Goal: Task Accomplishment & Management: Use online tool/utility

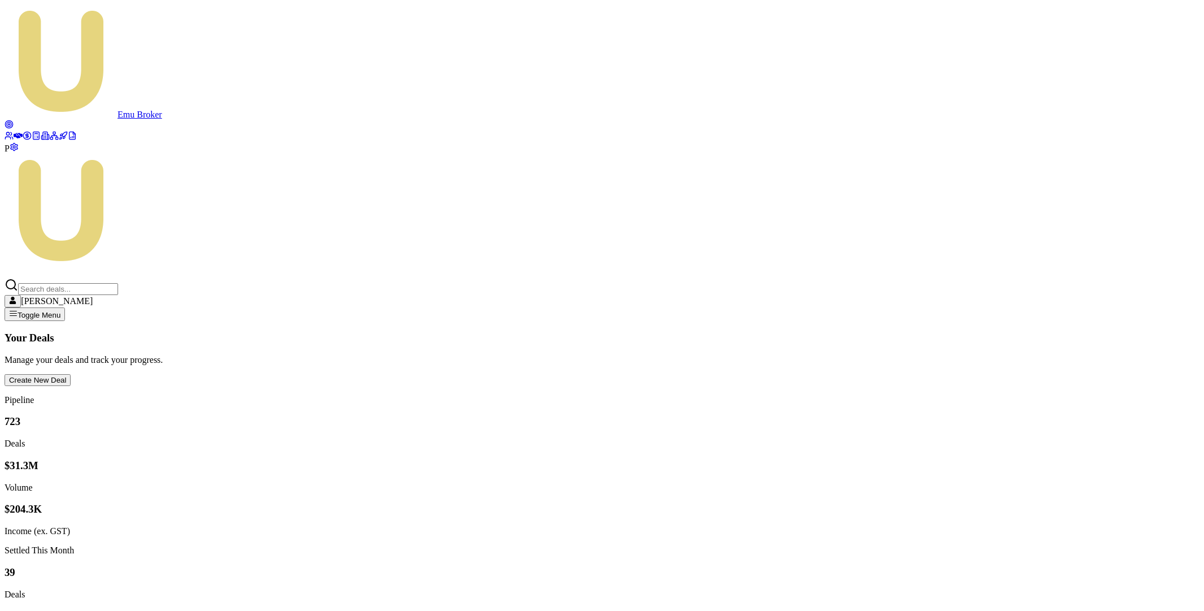
click at [10, 120] on icon at bounding box center [9, 124] width 9 height 9
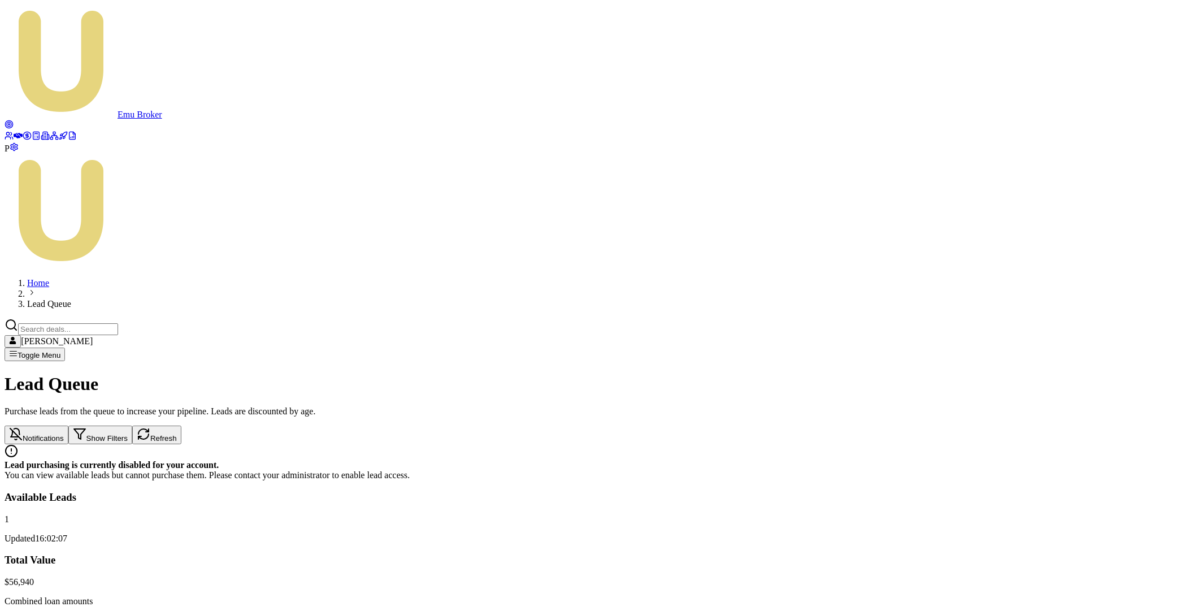
click at [17, 132] on link at bounding box center [18, 137] width 9 height 10
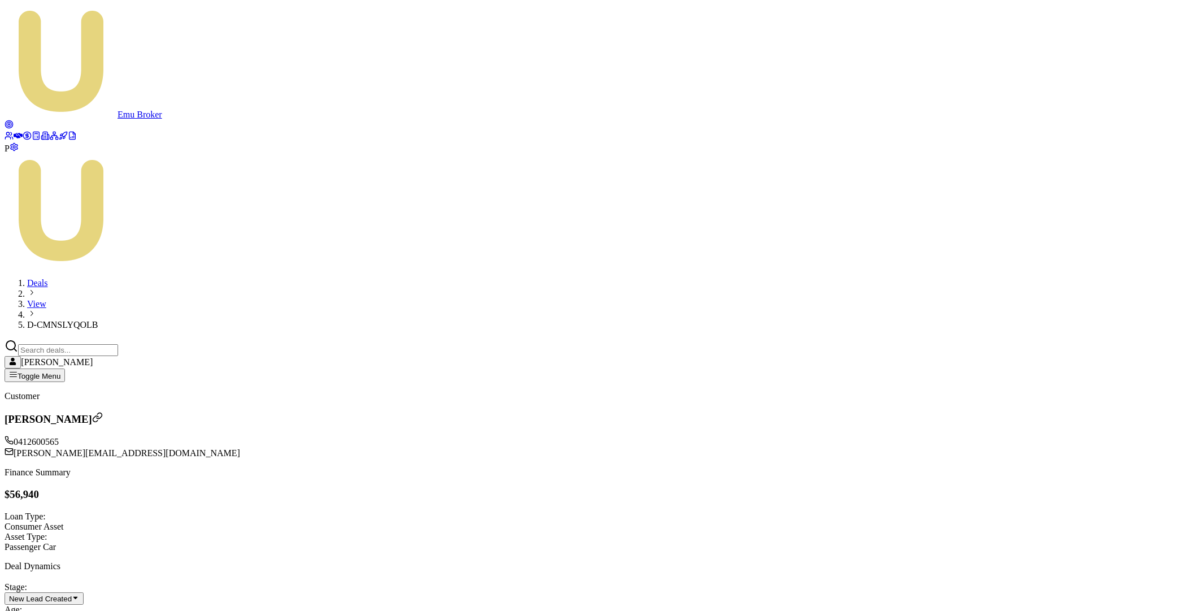
click at [20, 133] on icon at bounding box center [18, 136] width 9 height 6
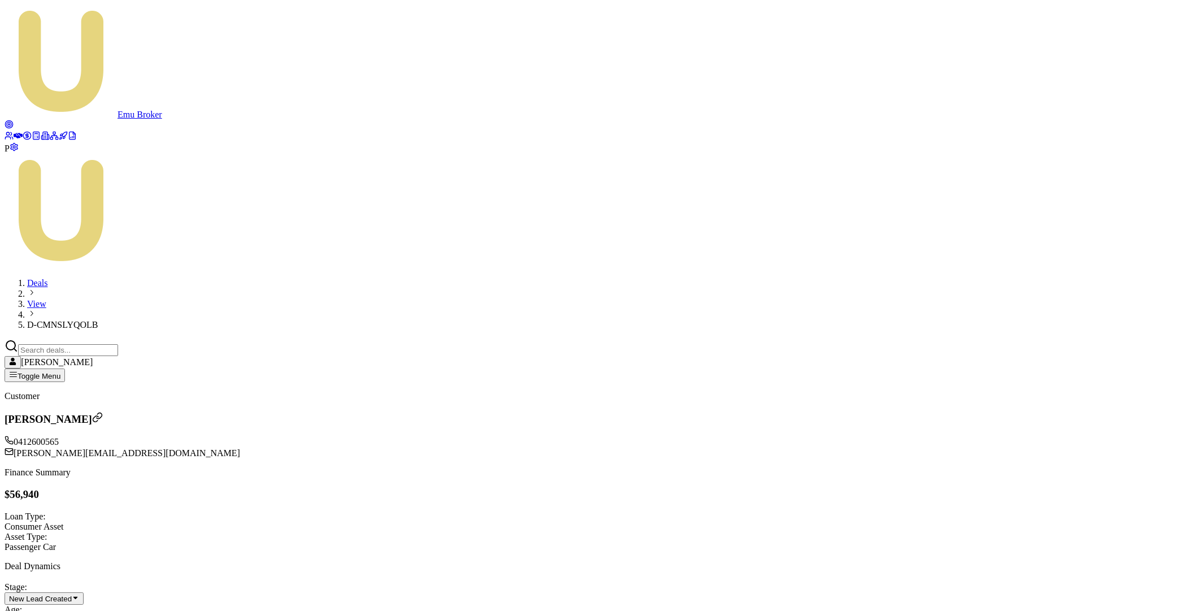
click at [15, 133] on icon at bounding box center [18, 136] width 9 height 6
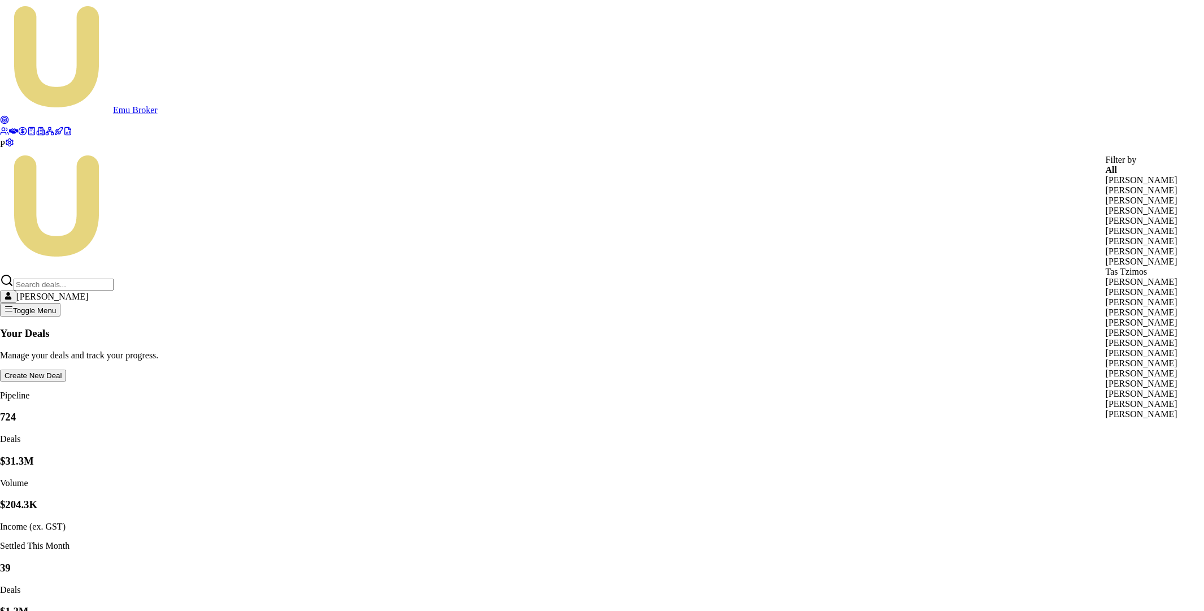
click at [1141, 185] on div "[PERSON_NAME]" at bounding box center [1141, 180] width 72 height 10
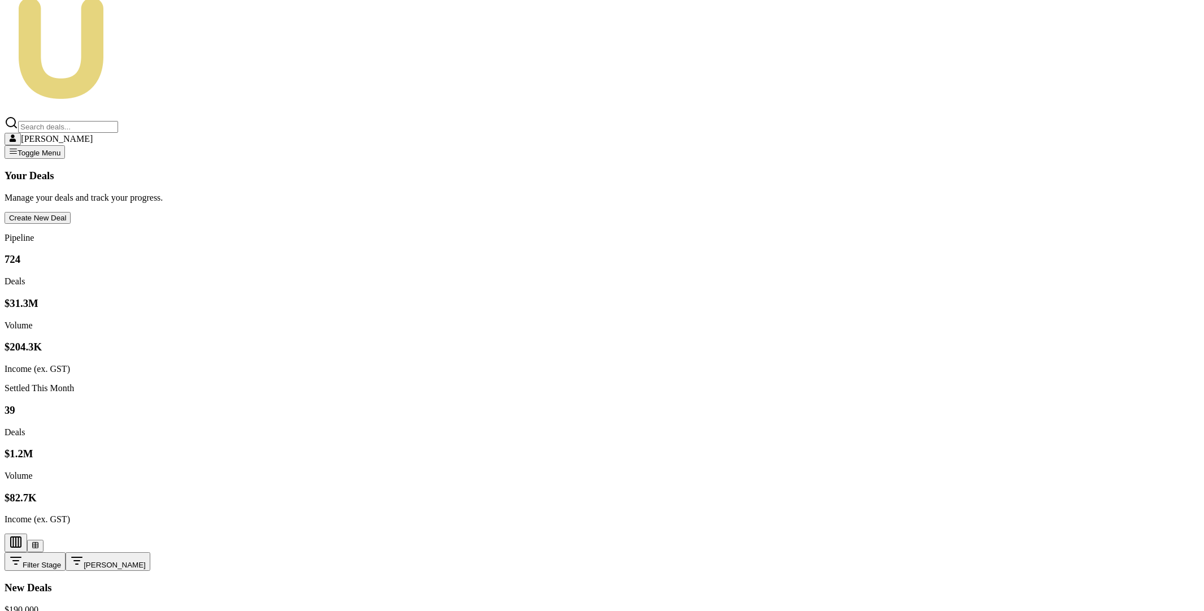
scroll to position [174, 0]
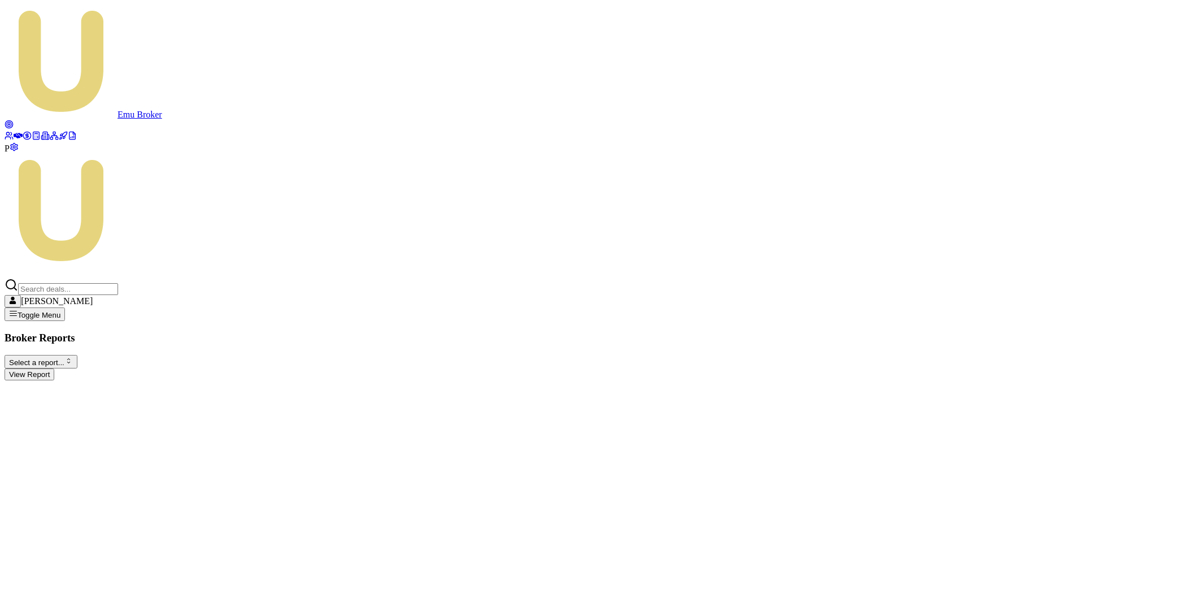
click at [153, 85] on html "Emu Broker P Matt Leeburn Toggle Menu Broker Reports Select a report... All Dea…" at bounding box center [602, 194] width 1204 height 389
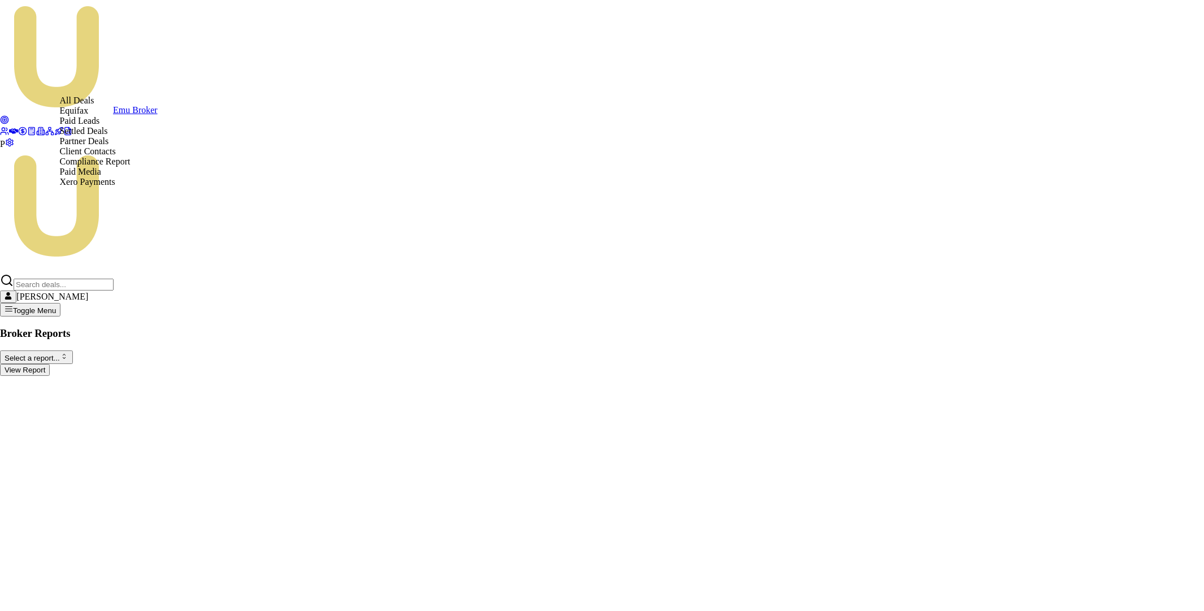
select select "compliance"
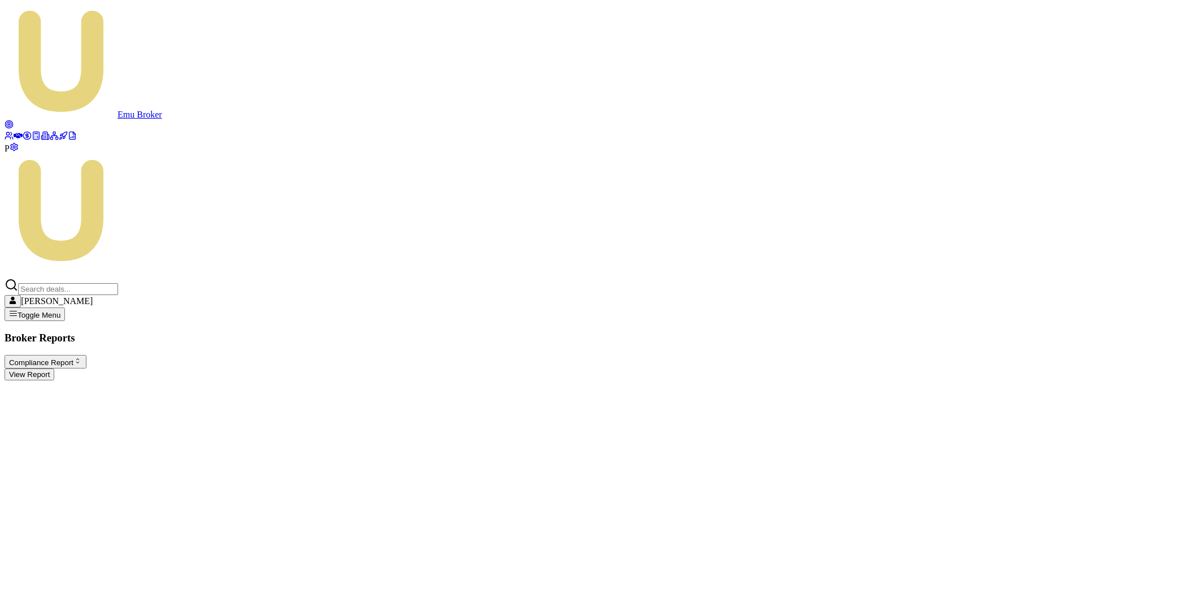
click at [54, 368] on button "View Report" at bounding box center [30, 374] width 50 height 12
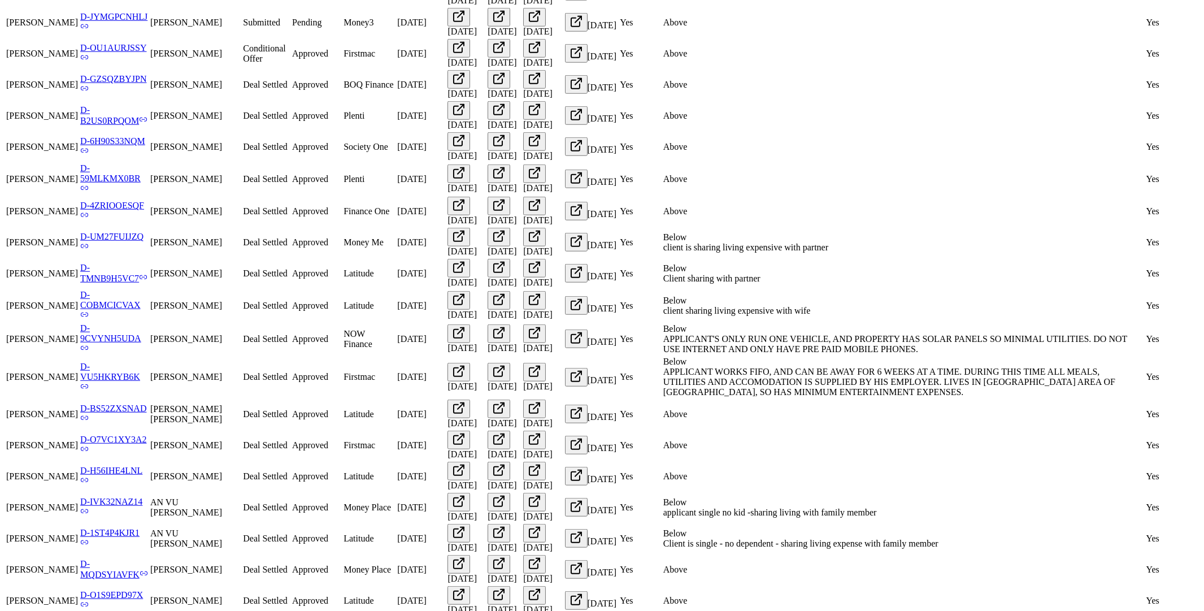
scroll to position [2595, 0]
